Goal: Transaction & Acquisition: Purchase product/service

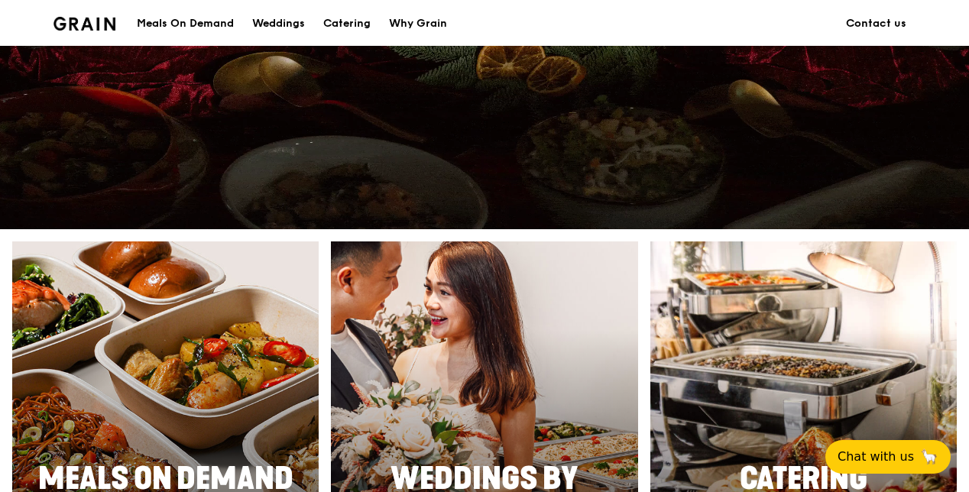
scroll to position [688, 0]
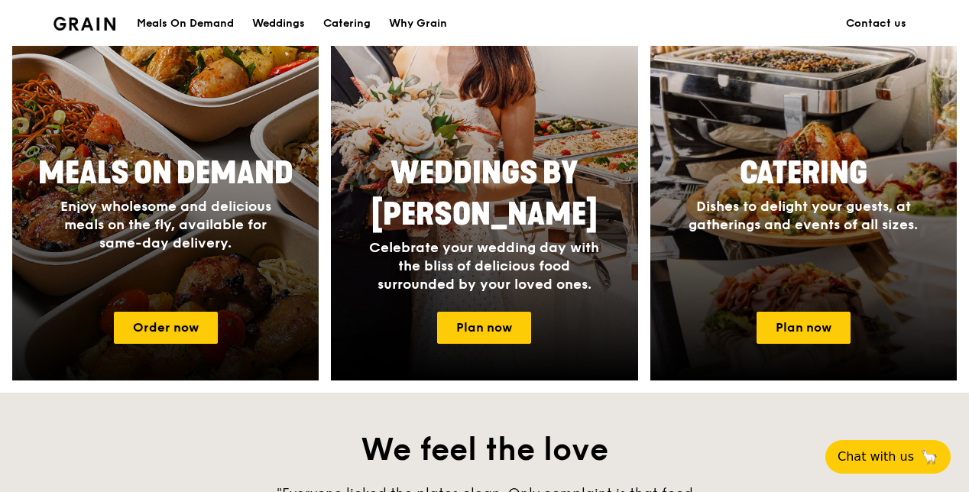
click at [164, 211] on span "Enjoy wholesome and delicious meals on the fly, available for same-day delivery." at bounding box center [165, 224] width 211 height 53
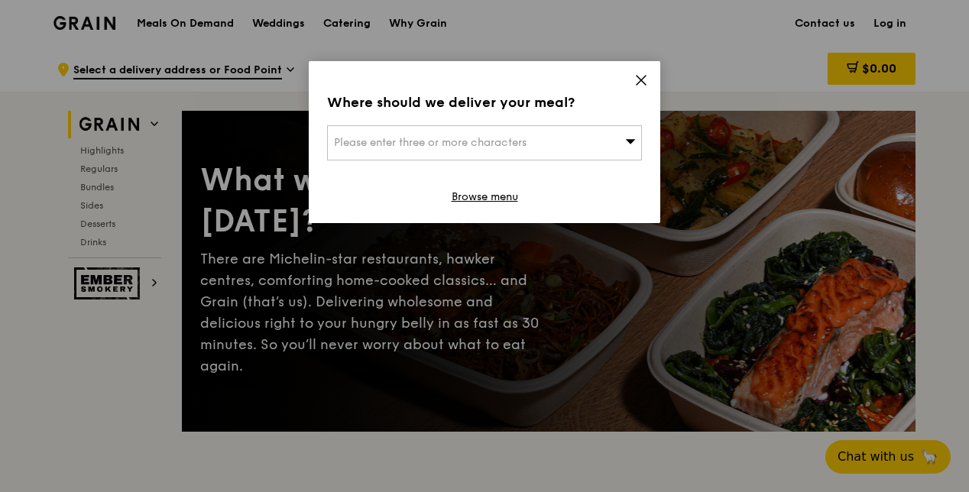
click at [640, 76] on icon at bounding box center [641, 80] width 14 height 14
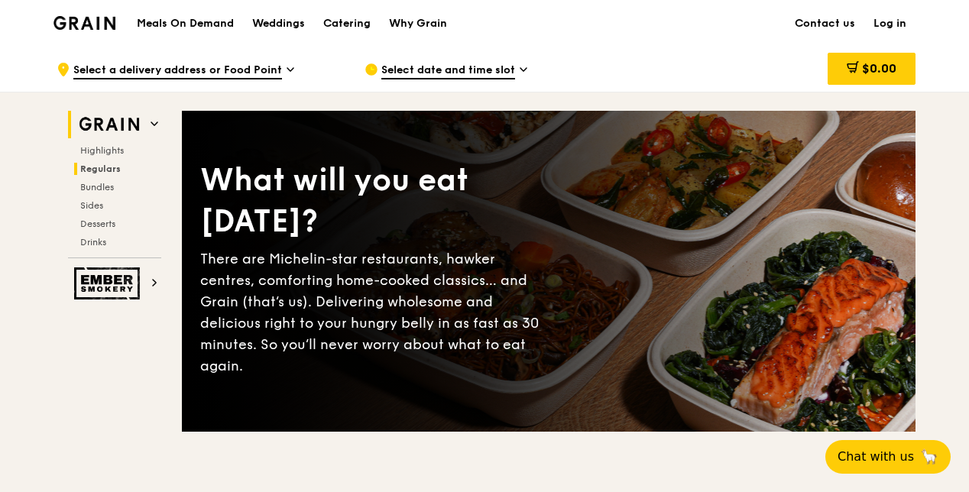
click at [106, 170] on span "Regulars" at bounding box center [100, 169] width 41 height 11
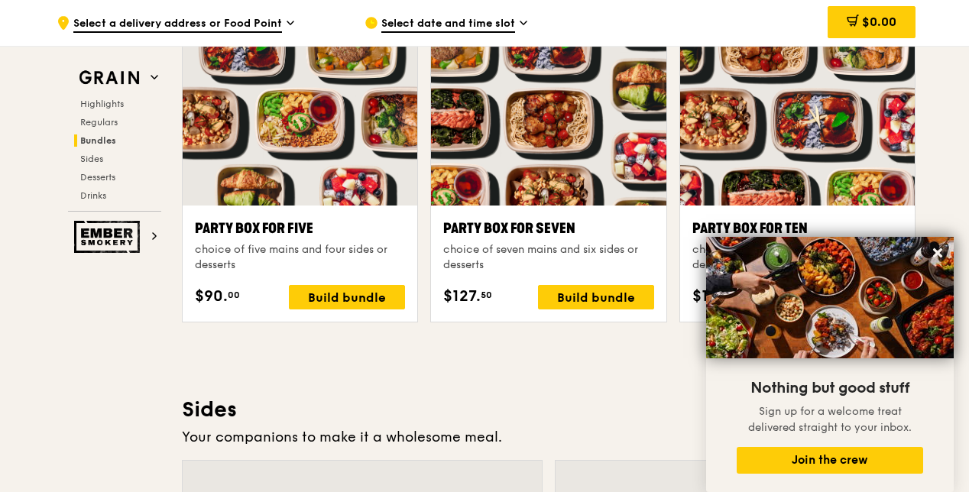
scroll to position [3358, 0]
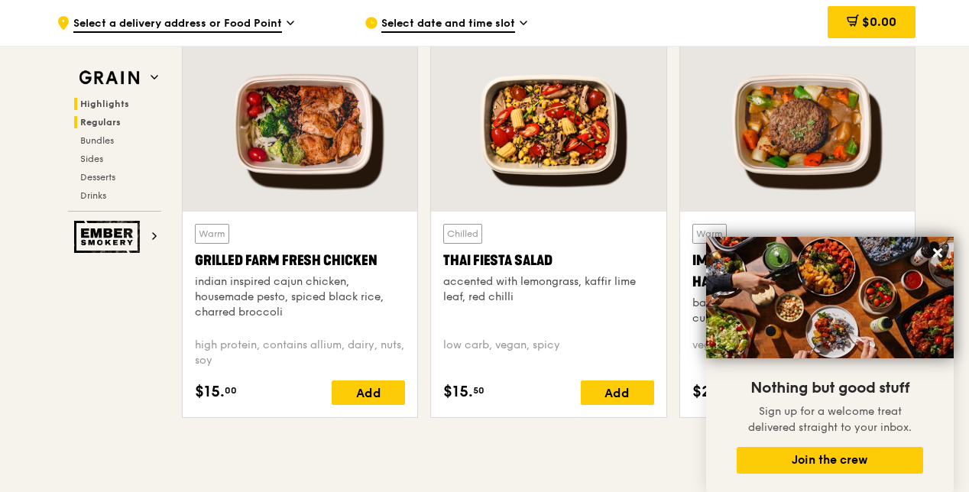
click at [99, 105] on span "Highlights" at bounding box center [104, 104] width 49 height 11
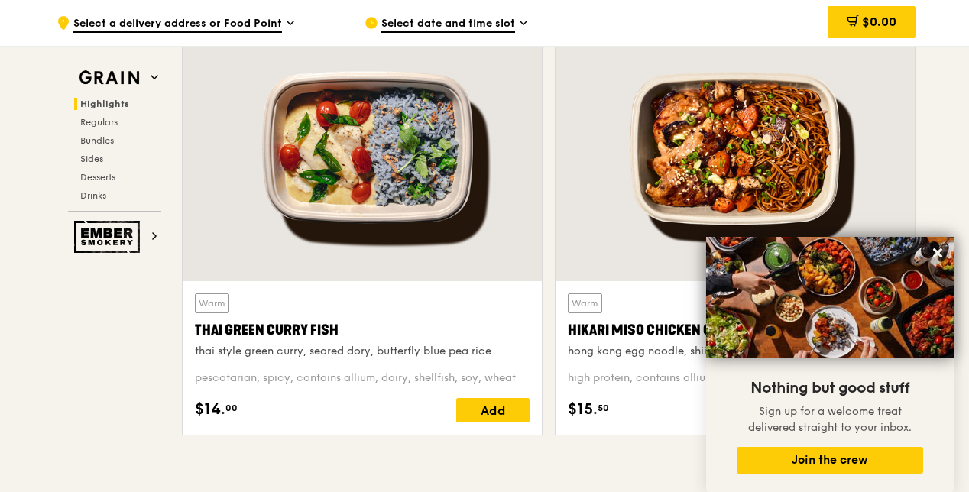
scroll to position [431, 0]
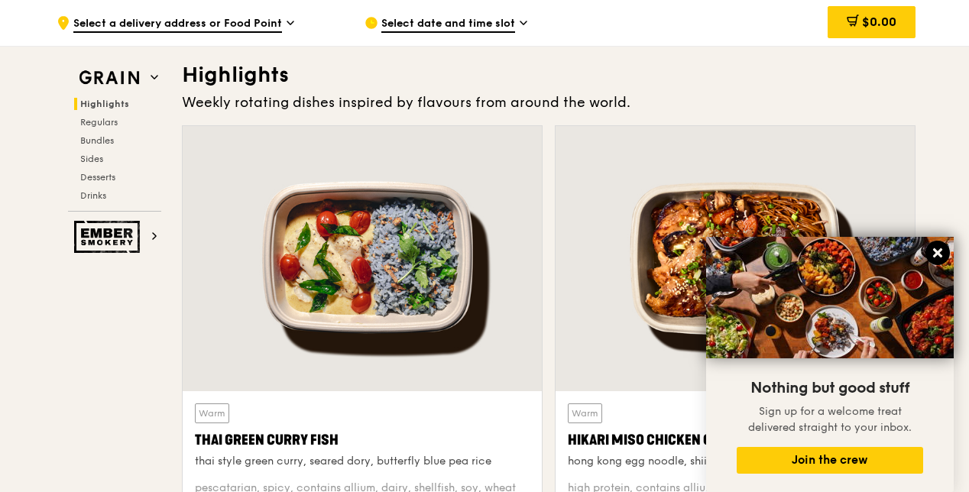
click at [935, 248] on icon at bounding box center [938, 253] width 14 height 14
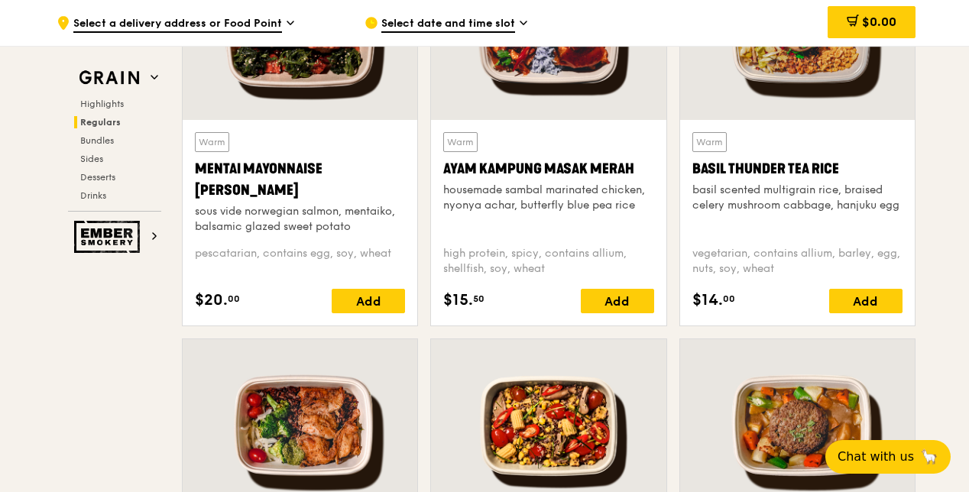
scroll to position [1146, 0]
